Goal: Check status: Check status

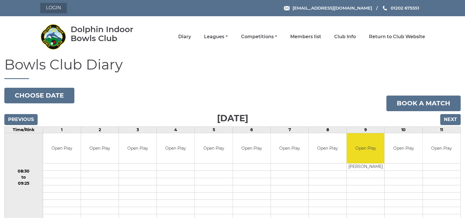
click at [54, 6] on link "Login" at bounding box center [53, 8] width 27 height 10
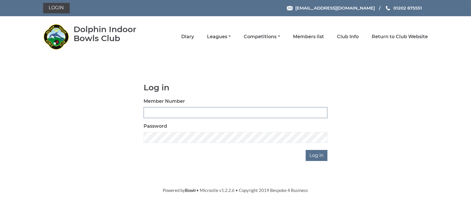
click at [153, 114] on input "Member Number" at bounding box center [236, 112] width 184 height 11
type input "1191"
click at [317, 154] on input "Log in" at bounding box center [317, 155] width 22 height 11
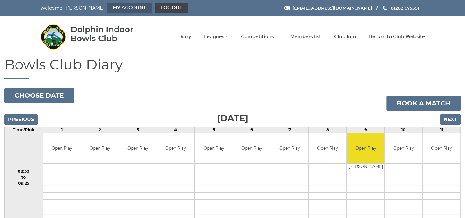
click at [117, 6] on link "My Account" at bounding box center [129, 8] width 45 height 10
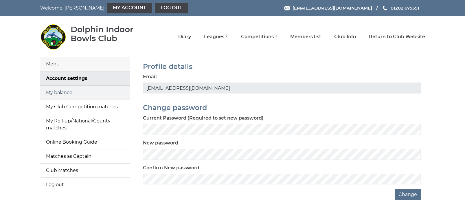
click at [89, 92] on link "My balance" at bounding box center [85, 93] width 90 height 14
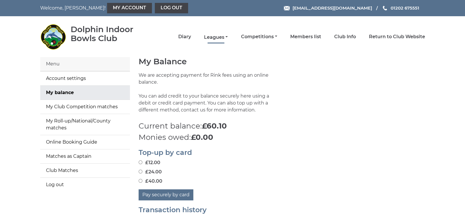
click at [215, 35] on link "Leagues" at bounding box center [216, 37] width 24 height 6
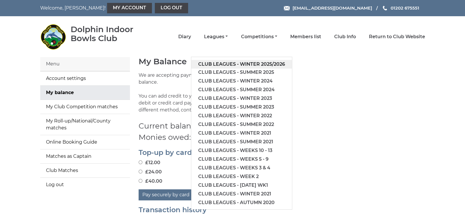
click at [244, 62] on link "Club leagues - Winter 2025/2026" at bounding box center [241, 64] width 101 height 9
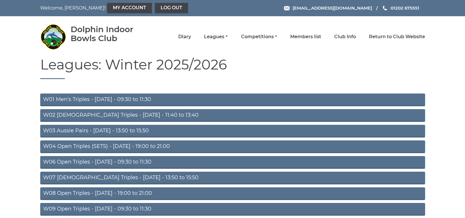
click at [217, 161] on link "W06 Open Triples - Tuesday - 09:30 to 11:30" at bounding box center [232, 162] width 385 height 13
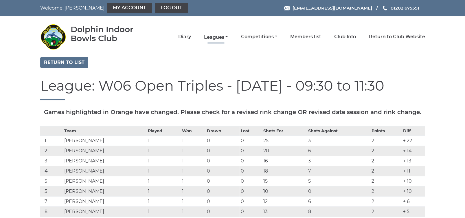
click at [214, 37] on link "Leagues" at bounding box center [216, 37] width 24 height 6
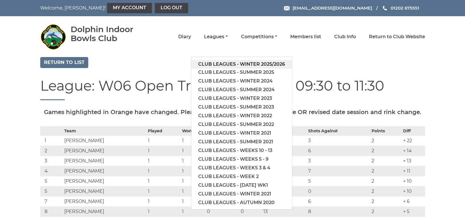
click at [222, 61] on link "Club leagues - Winter 2025/2026" at bounding box center [241, 64] width 101 height 9
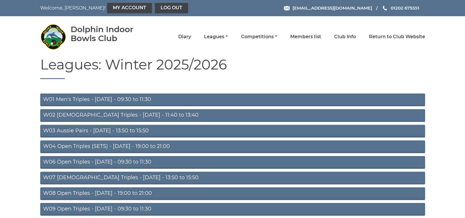
click at [160, 161] on link "W06 Open Triples - [DATE] - 09:30 to 11:30" at bounding box center [232, 162] width 385 height 13
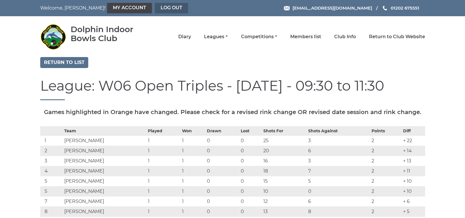
click at [155, 8] on link "Log out" at bounding box center [171, 8] width 33 height 10
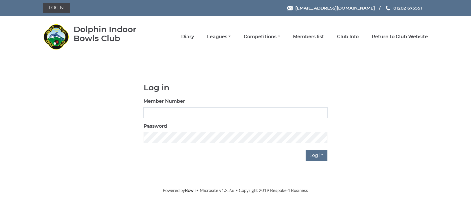
click at [155, 113] on input "Member Number" at bounding box center [236, 112] width 184 height 11
type input "1190"
click at [316, 156] on input "Log in" at bounding box center [317, 155] width 22 height 11
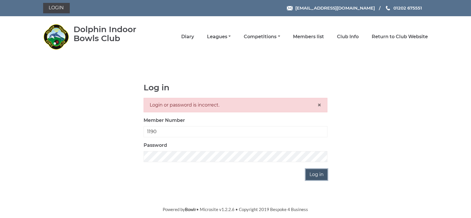
click at [316, 171] on input "Log in" at bounding box center [317, 174] width 22 height 11
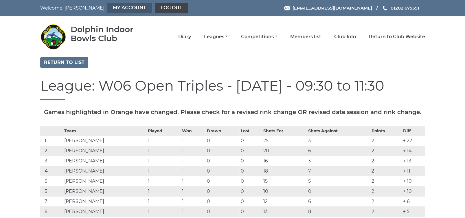
click at [107, 8] on link "My Account" at bounding box center [129, 8] width 45 height 10
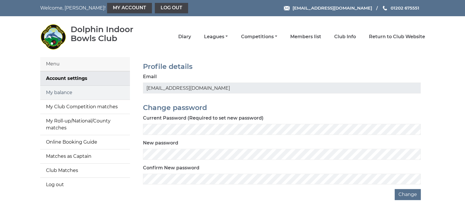
click at [86, 95] on link "My balance" at bounding box center [85, 93] width 90 height 14
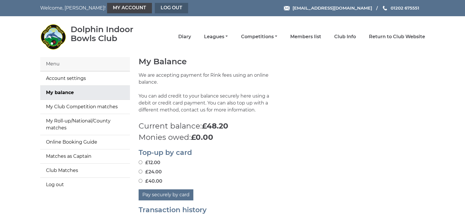
click at [155, 7] on link "Log out" at bounding box center [171, 8] width 33 height 10
